Goal: Use online tool/utility: Utilize a website feature to perform a specific function

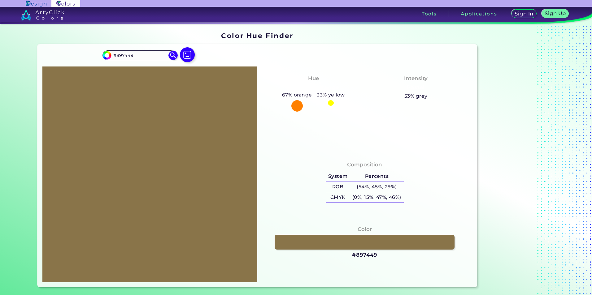
drag, startPoint x: 294, startPoint y: 104, endPoint x: 290, endPoint y: 117, distance: 13.2
click at [290, 117] on div "Hue Yellowish Orange 67% orange 33% yellow Intensity Pastel 53% grey" at bounding box center [364, 110] width 215 height 86
click at [182, 55] on img at bounding box center [187, 55] width 18 height 18
click at [0, 0] on input "file" at bounding box center [0, 0] width 0 height 0
type input "#007d74"
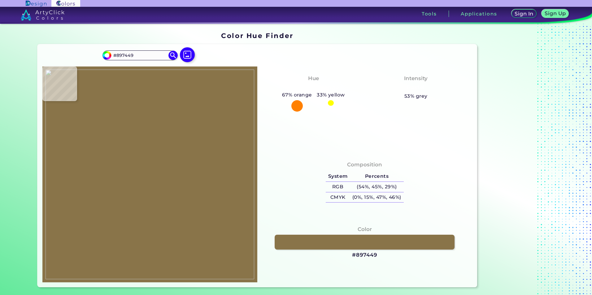
type input "#007D74"
type input "#000000"
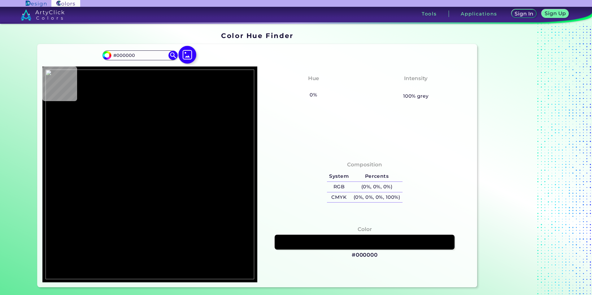
click at [186, 51] on img at bounding box center [187, 55] width 18 height 18
click at [0, 0] on input "file" at bounding box center [0, 0] width 0 height 0
type input "#007d74"
type input "#007D74"
type input "#000000"
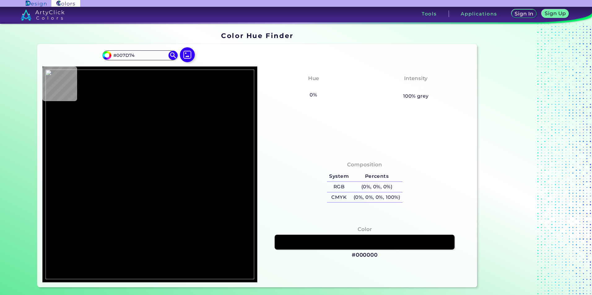
type input "#000000"
type input "#007d74"
type input "#007D74"
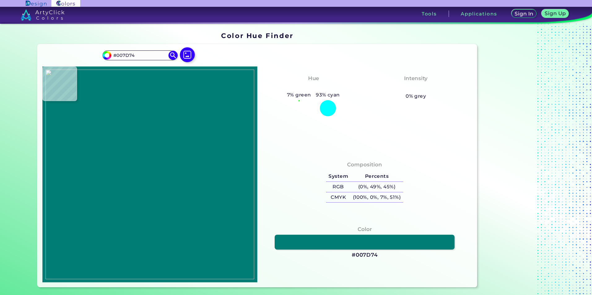
click at [159, 158] on img at bounding box center [149, 175] width 209 height 210
drag, startPoint x: 147, startPoint y: 54, endPoint x: 103, endPoint y: 56, distance: 44.3
click at [103, 56] on div "#007d74 #007D74 Acadia ◉ Acid Green ◉ Aero Blue ◉ Alabaster ◉ Albescent White ◉…" at bounding box center [139, 55] width 75 height 10
drag, startPoint x: 367, startPoint y: 180, endPoint x: 376, endPoint y: 187, distance: 11.6
click at [376, 187] on tbody "System Percents RGB (0%, 49%, 45%) CMYK (100%, 0%, 7%, 51%)" at bounding box center [364, 186] width 77 height 31
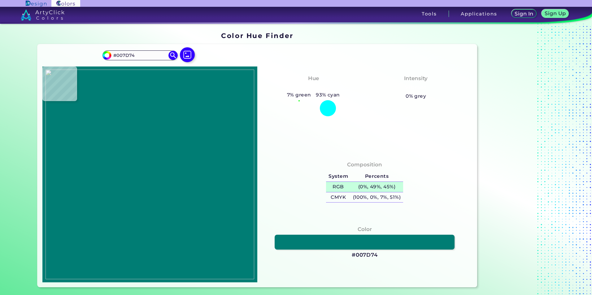
click at [381, 186] on h5 "(0%, 49%, 45%)" at bounding box center [376, 187] width 53 height 10
click at [338, 198] on h5 "CMYK" at bounding box center [338, 197] width 24 height 10
click at [190, 52] on img at bounding box center [187, 55] width 18 height 18
click at [0, 0] on input "file" at bounding box center [0, 0] width 0 height 0
click at [144, 166] on img at bounding box center [149, 175] width 209 height 210
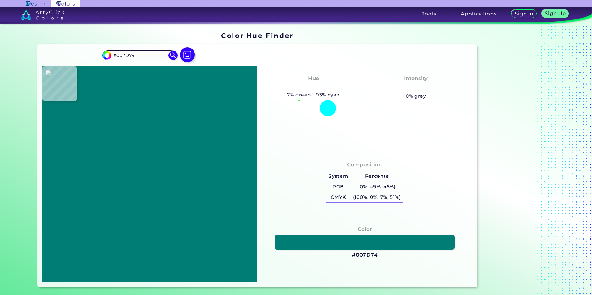
type input "#897449"
type input "#000000"
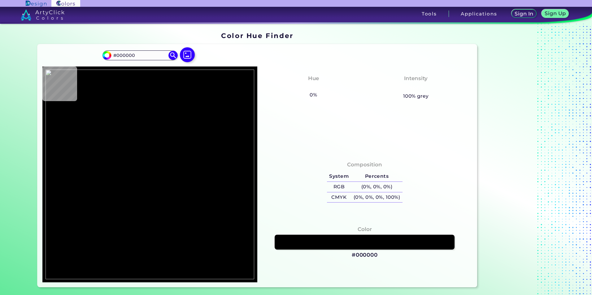
type input "#897449"
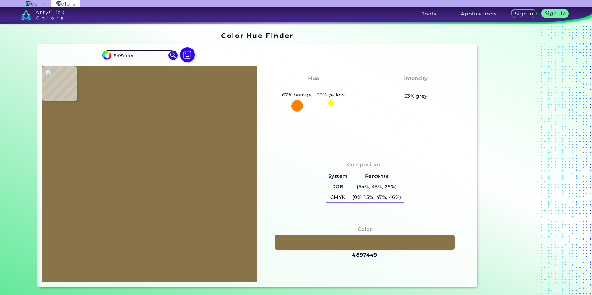
type input "#000000"
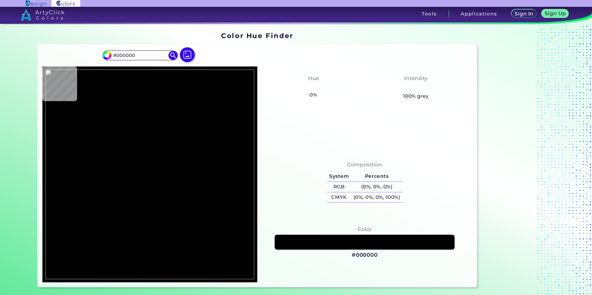
type input "#897449"
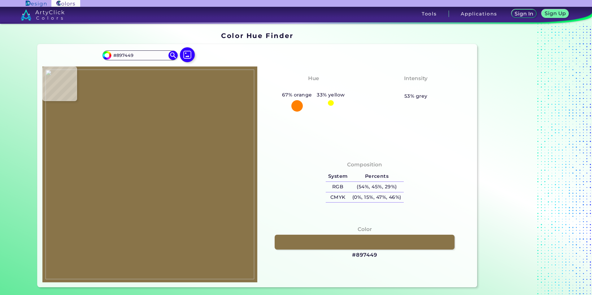
click at [374, 252] on h3 "#897449" at bounding box center [364, 255] width 25 height 7
